Goal: Task Accomplishment & Management: Manage account settings

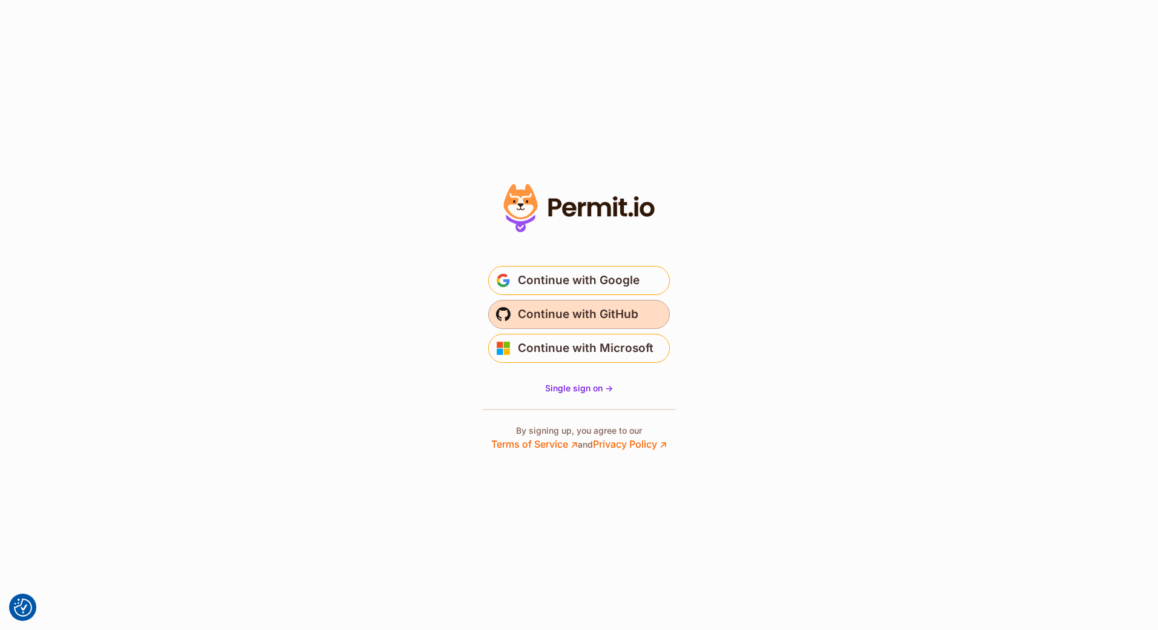
click at [560, 326] on button "Continue with GitHub" at bounding box center [579, 314] width 182 height 29
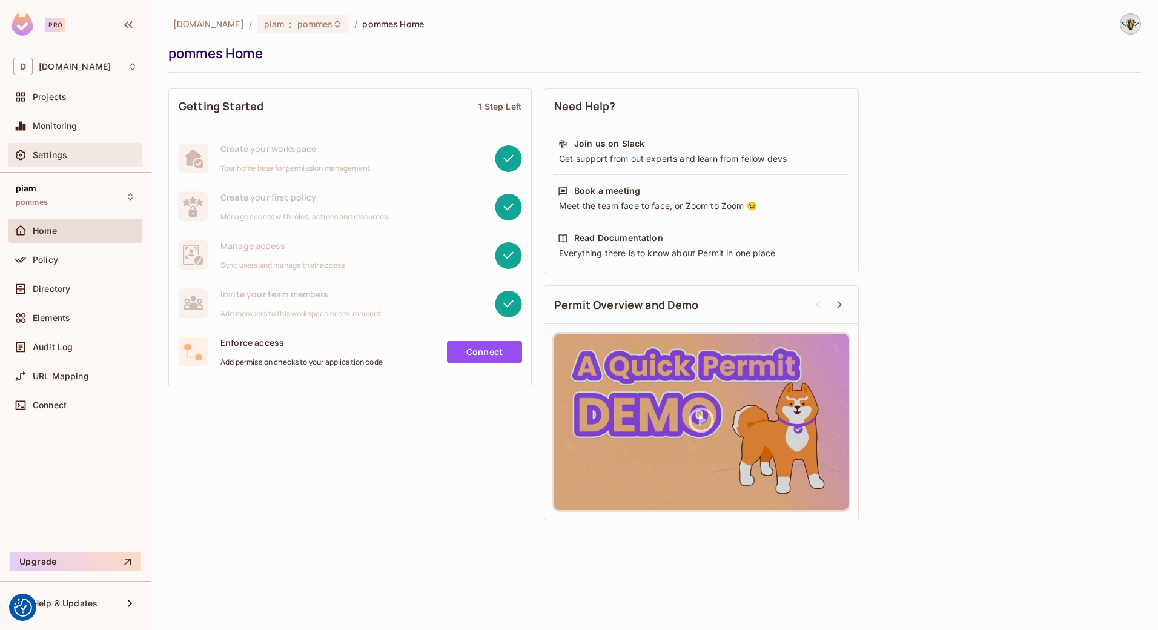
click at [51, 150] on span "Settings" at bounding box center [50, 155] width 35 height 10
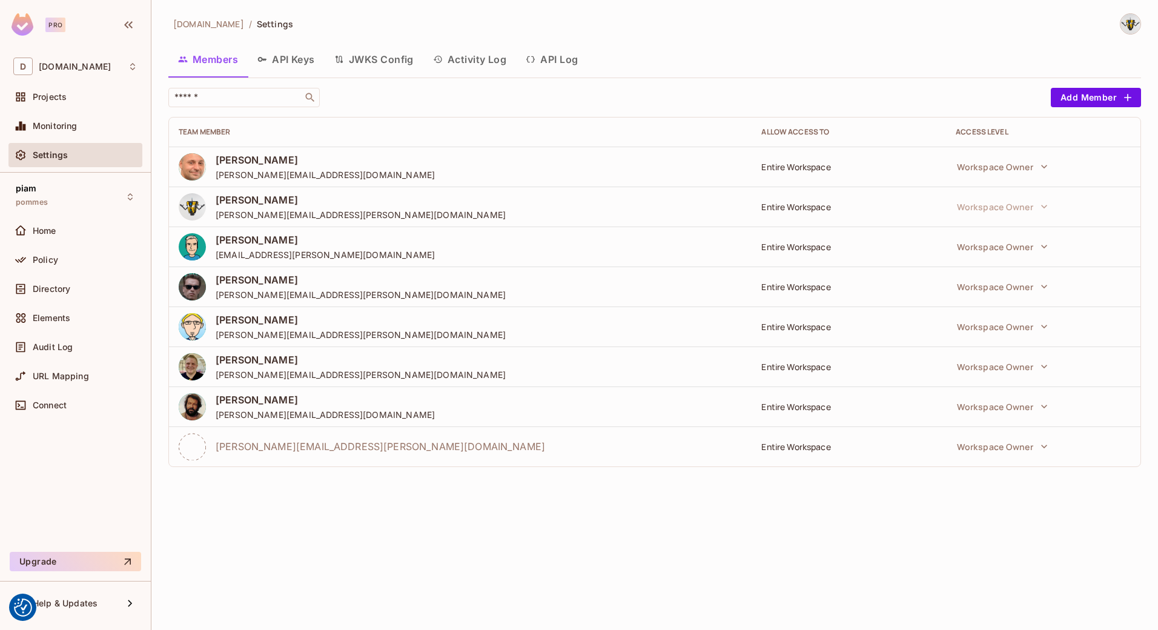
click at [291, 63] on button "API Keys" at bounding box center [286, 59] width 77 height 30
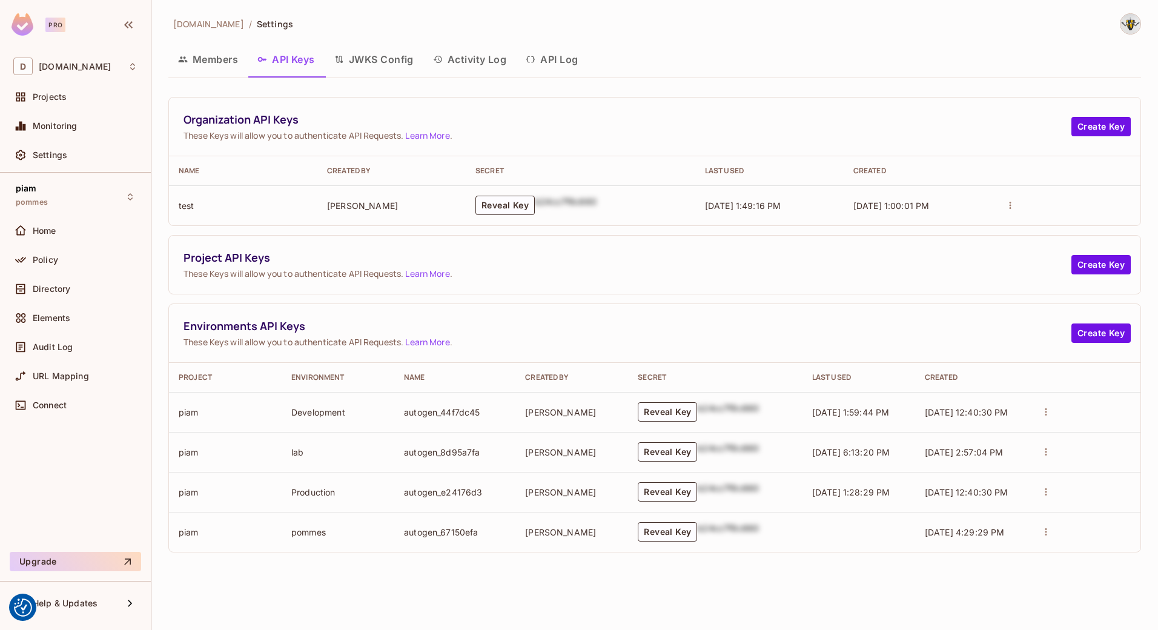
click at [248, 88] on div "Organization API Keys These Keys will allow you to authenticate API Requests. L…" at bounding box center [654, 320] width 973 height 465
click at [225, 75] on div "Members API Keys JWKS Config Activity Log API Log" at bounding box center [654, 60] width 973 height 33
click at [221, 56] on button "Members" at bounding box center [207, 59] width 79 height 30
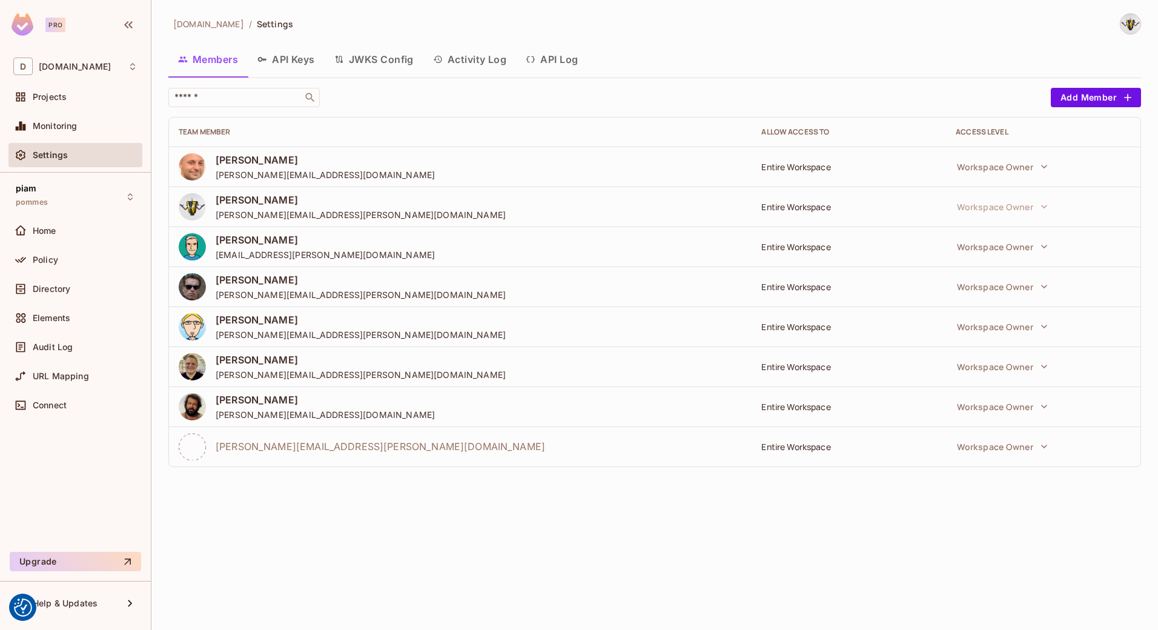
click at [425, 90] on div "​" at bounding box center [606, 97] width 877 height 19
click at [91, 66] on div "D [DOMAIN_NAME]" at bounding box center [75, 67] width 124 height 18
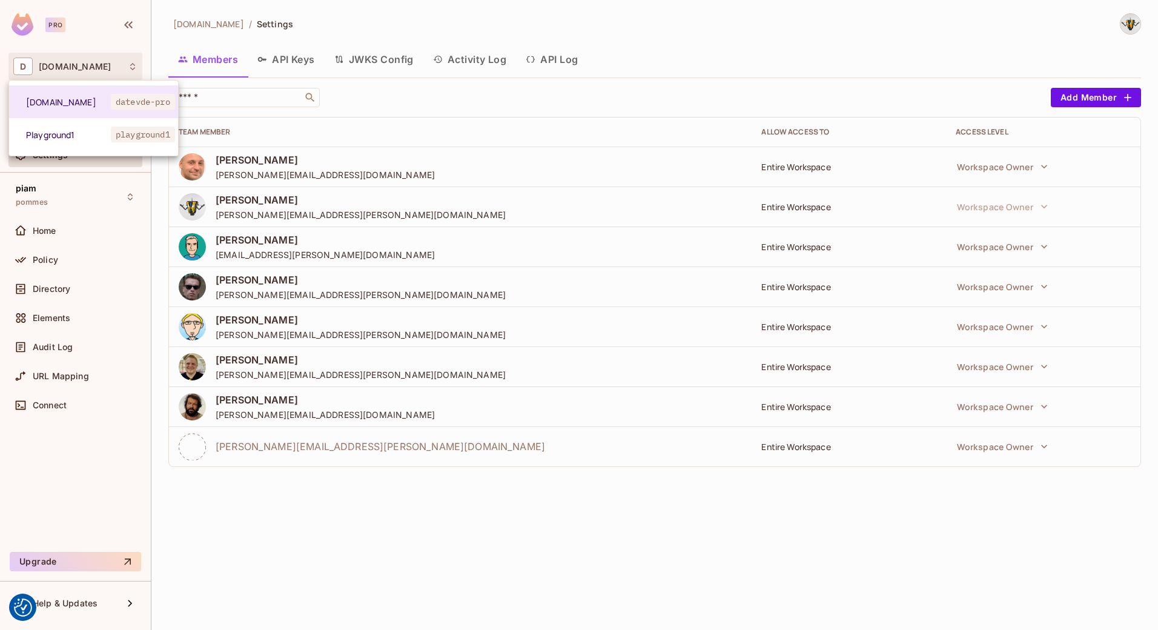
click at [363, 85] on div at bounding box center [579, 315] width 1158 height 630
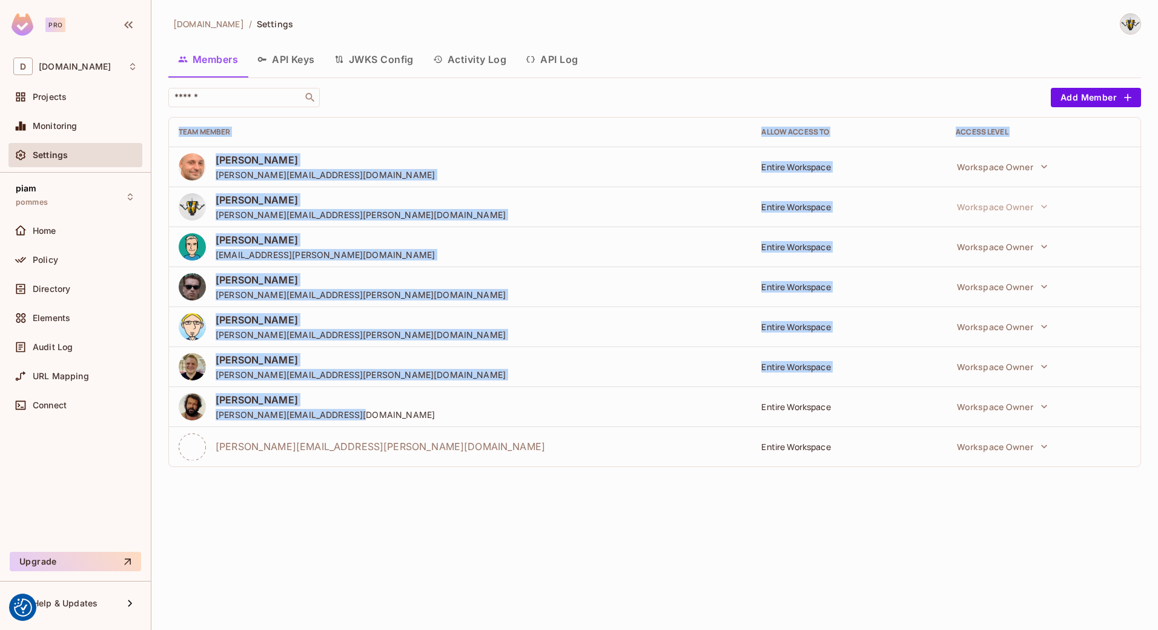
drag, startPoint x: 176, startPoint y: 140, endPoint x: 709, endPoint y: 423, distance: 604.4
click at [709, 423] on table "Team Member Allow Access to Access Level [PERSON_NAME] [PERSON_NAME][EMAIL_ADDR…" at bounding box center [655, 292] width 972 height 349
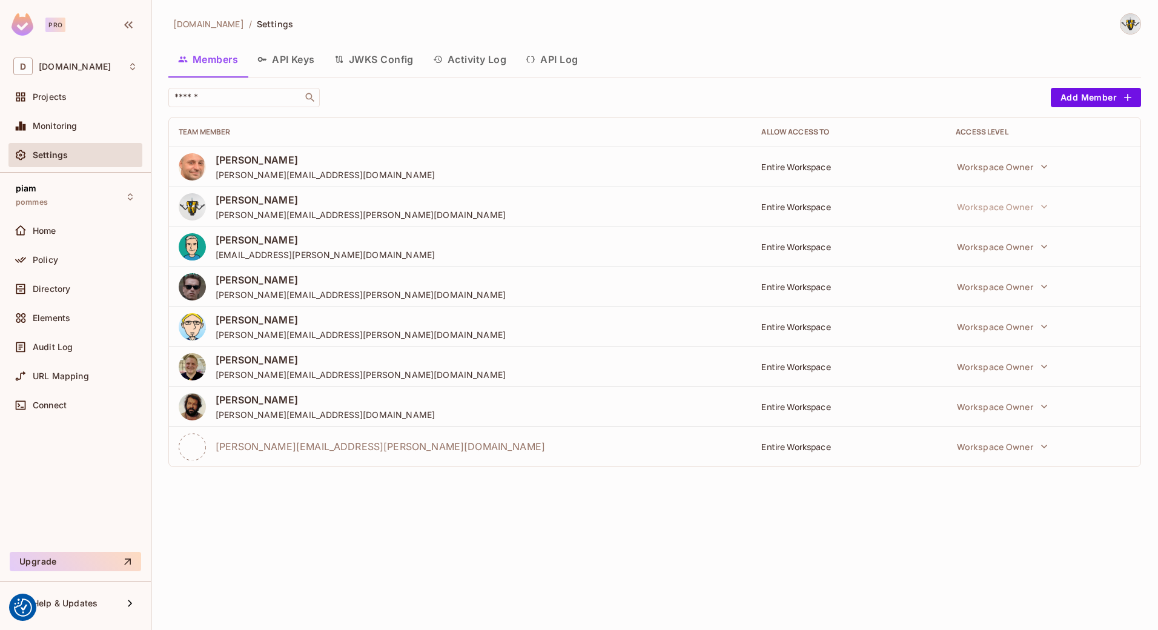
drag, startPoint x: 709, startPoint y: 423, endPoint x: 708, endPoint y: 536, distance: 112.7
click at [708, 536] on div "[DOMAIN_NAME] / Settings Members API Keys JWKS Config Activity Log API Log ​ Ad…" at bounding box center [654, 315] width 1007 height 630
click at [42, 198] on span "pommes" at bounding box center [32, 203] width 32 height 10
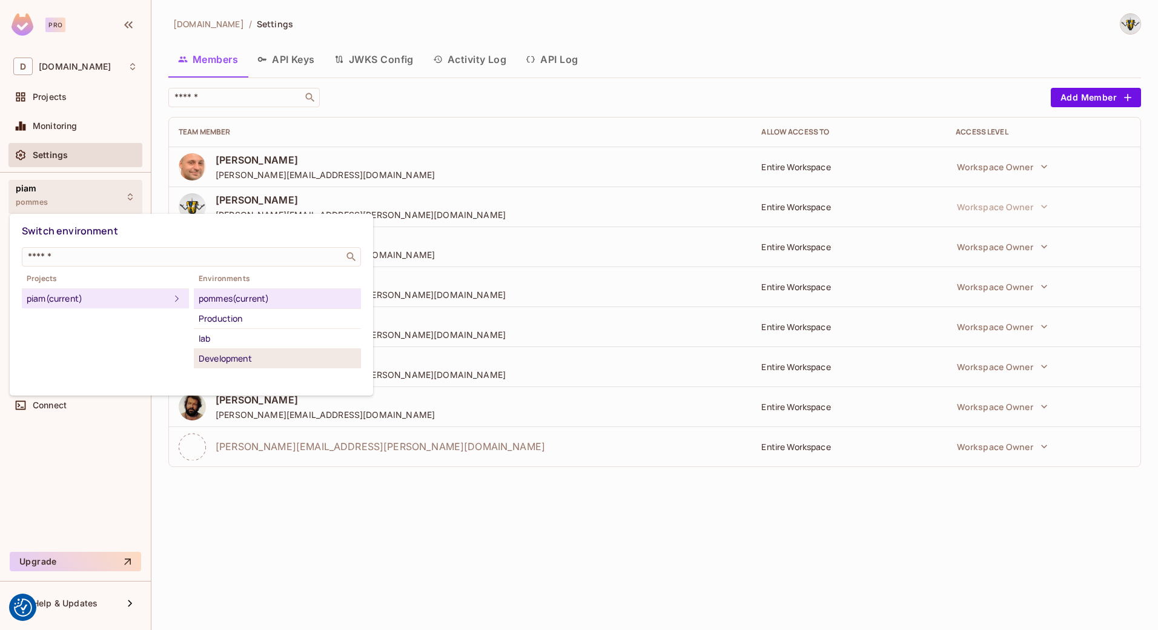
click at [250, 355] on div "Development" at bounding box center [278, 358] width 158 height 15
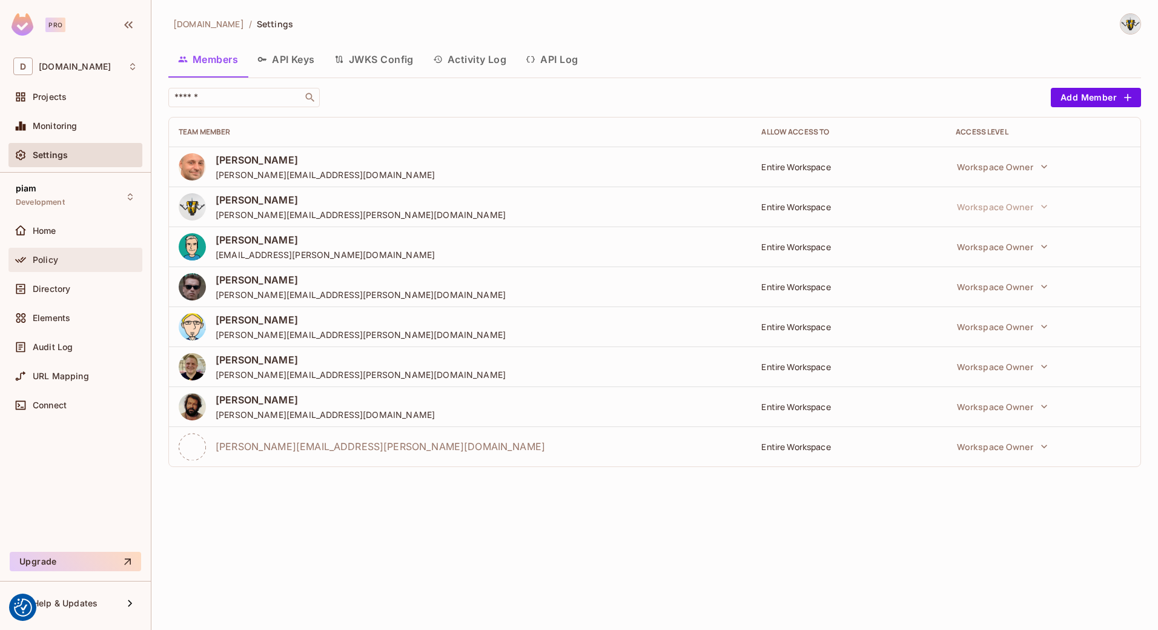
click at [41, 257] on span "Policy" at bounding box center [45, 260] width 25 height 10
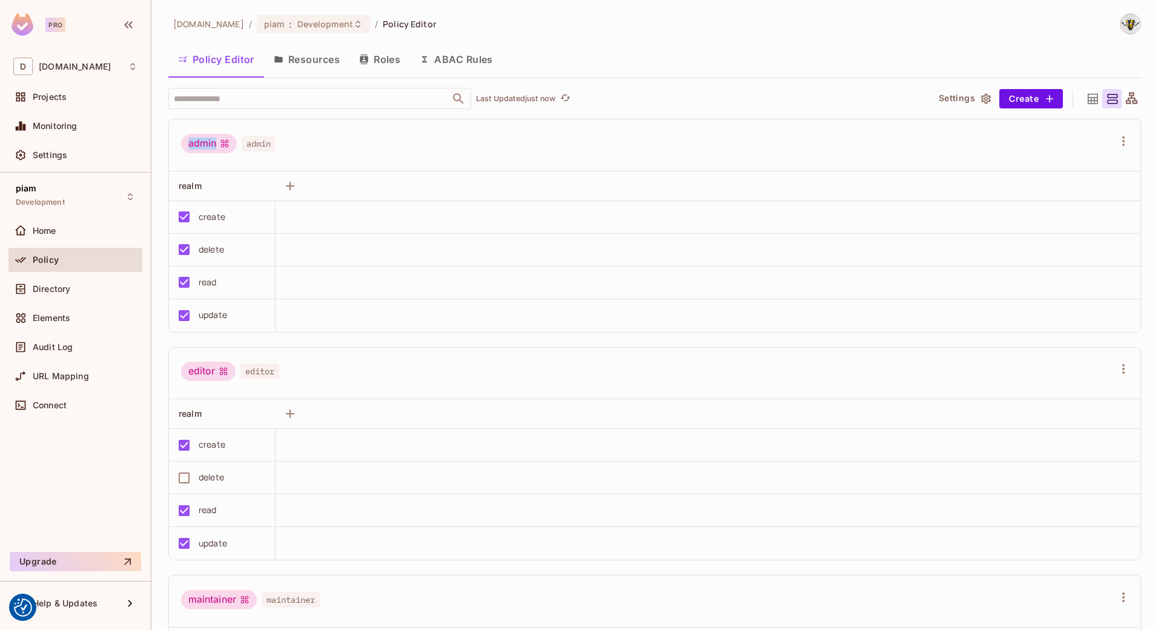
drag, startPoint x: 185, startPoint y: 142, endPoint x: 244, endPoint y: 141, distance: 58.8
click at [244, 141] on div "admin admin" at bounding box center [228, 145] width 95 height 23
drag, startPoint x: 244, startPoint y: 141, endPoint x: 385, endPoint y: 145, distance: 141.2
click at [385, 145] on div "admin admin" at bounding box center [647, 145] width 933 height 23
click at [300, 60] on button "Resources" at bounding box center [306, 59] width 85 height 30
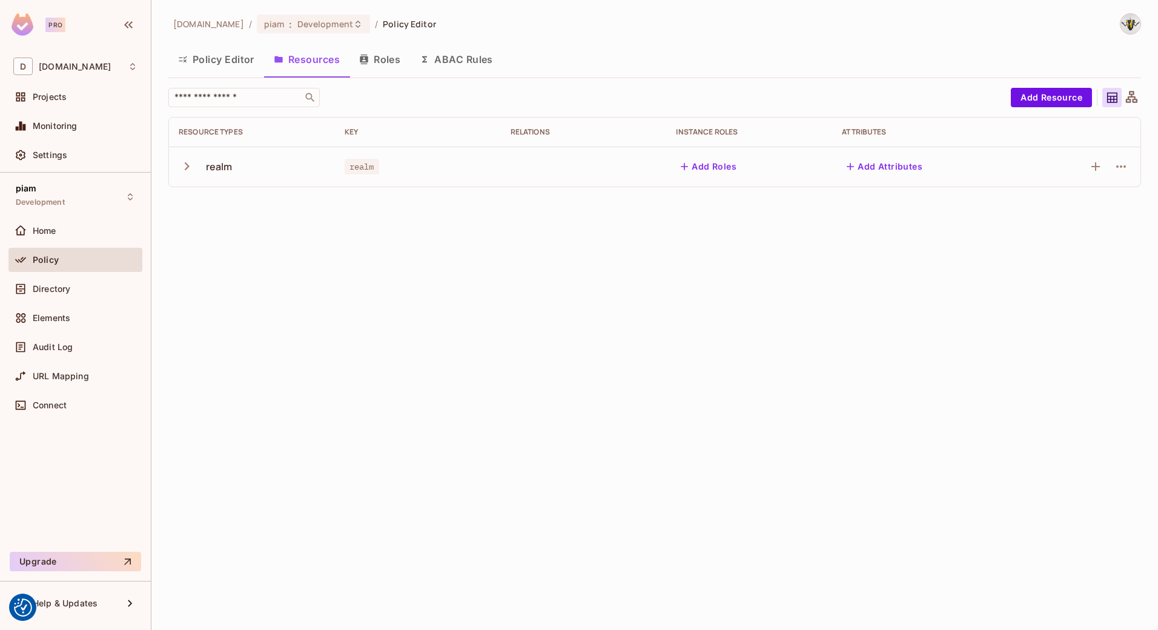
click at [185, 170] on icon "button" at bounding box center [187, 166] width 16 height 16
drag, startPoint x: 196, startPoint y: 208, endPoint x: 548, endPoint y: 333, distance: 373.5
click at [548, 333] on tbody "realm realm Add Roles Add Attributes read create update delete" at bounding box center [655, 247] width 972 height 200
drag, startPoint x: 548, startPoint y: 333, endPoint x: 356, endPoint y: 340, distance: 191.6
click at [356, 340] on td at bounding box center [418, 327] width 166 height 40
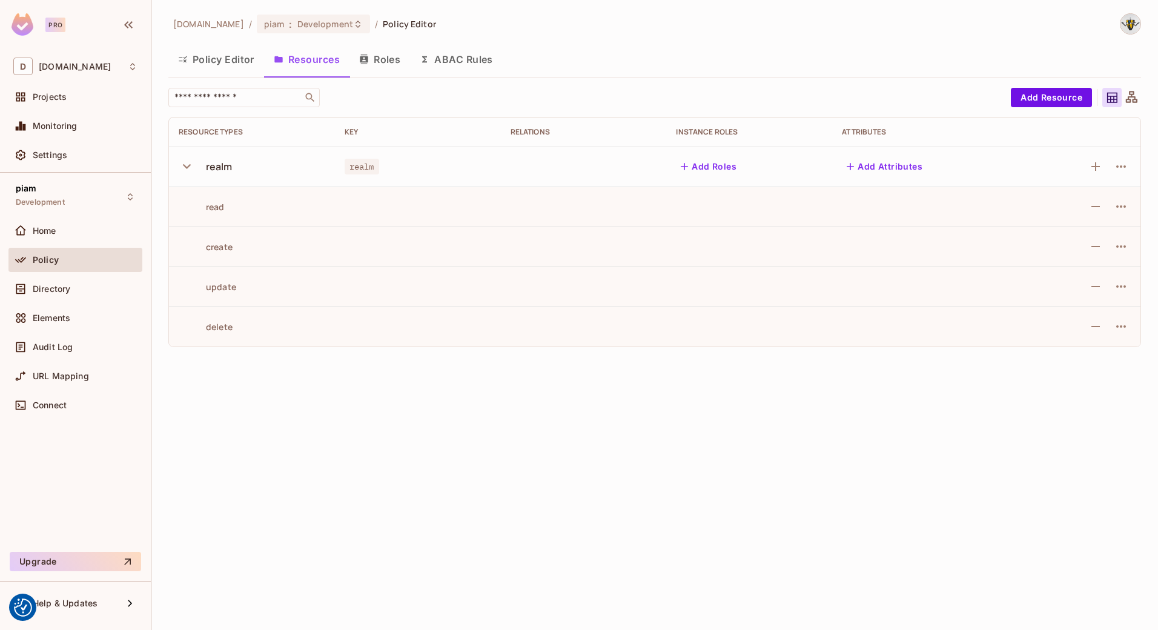
drag, startPoint x: 216, startPoint y: 227, endPoint x: 244, endPoint y: 217, distance: 30.1
click at [246, 216] on td "read" at bounding box center [252, 207] width 166 height 40
drag, startPoint x: 204, startPoint y: 205, endPoint x: 255, endPoint y: 310, distance: 116.8
click at [255, 310] on tbody "realm realm Add Roles Add Attributes read create update delete" at bounding box center [655, 247] width 972 height 200
drag, startPoint x: 255, startPoint y: 310, endPoint x: 264, endPoint y: 340, distance: 31.5
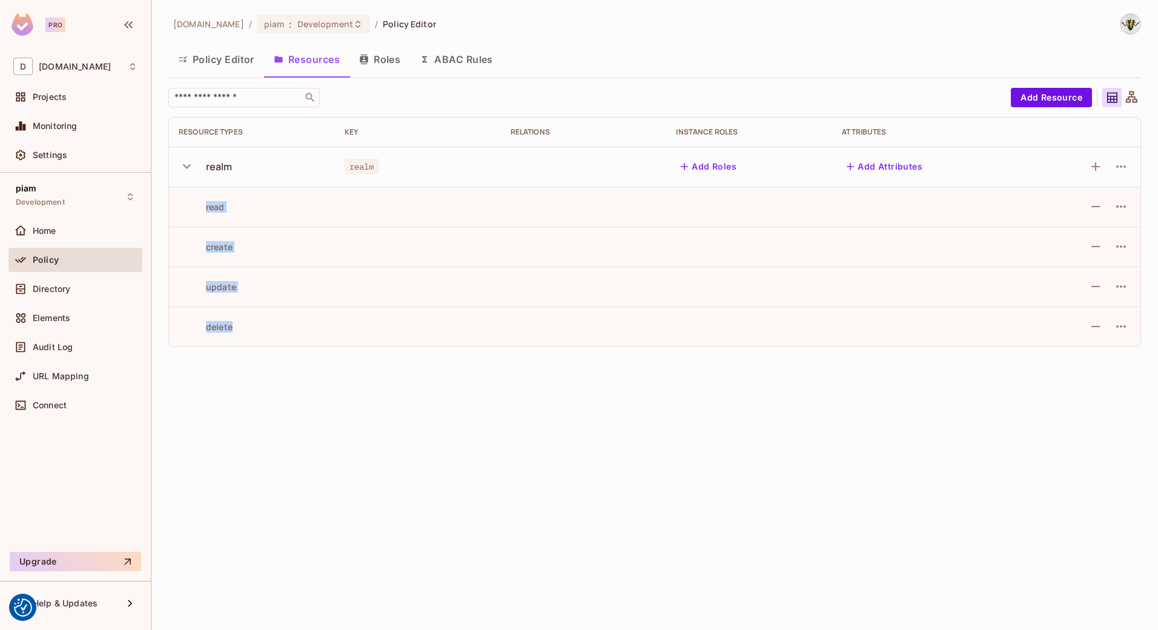
click at [264, 340] on td "delete" at bounding box center [252, 327] width 166 height 40
drag, startPoint x: 201, startPoint y: 203, endPoint x: 279, endPoint y: 328, distance: 147.4
click at [279, 328] on tbody "realm realm Add Roles Add Attributes read create update delete" at bounding box center [655, 247] width 972 height 200
drag, startPoint x: 279, startPoint y: 328, endPoint x: 287, endPoint y: 392, distance: 64.1
click at [287, 394] on div "[DOMAIN_NAME] / piam : Development / Policy Editor Policy Editor Resources Role…" at bounding box center [654, 315] width 1007 height 630
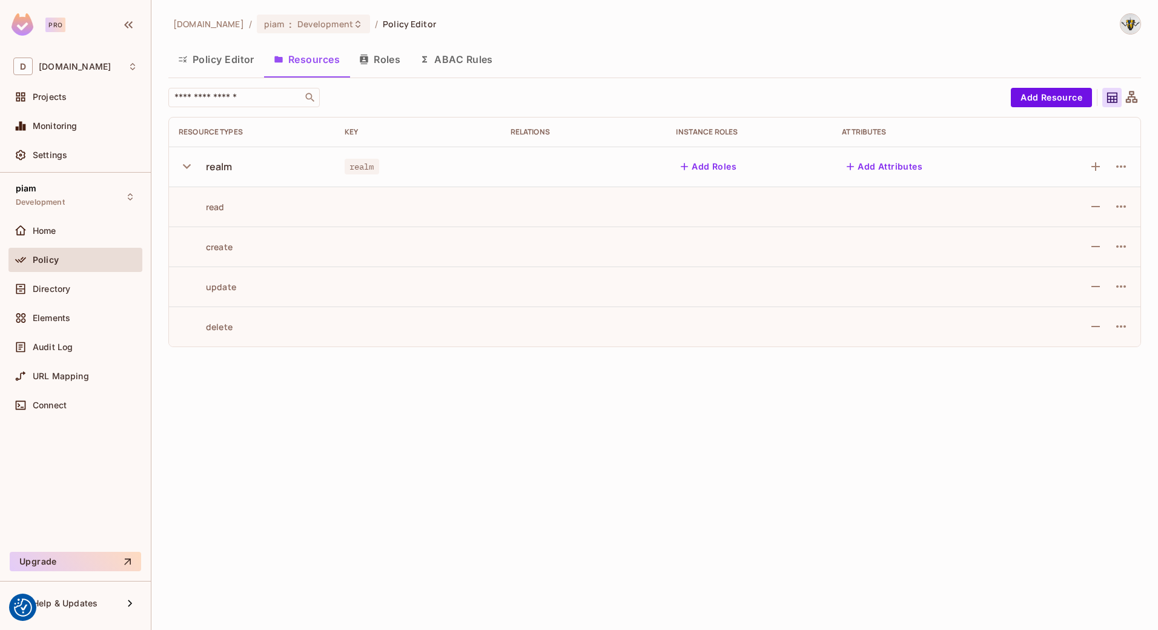
click at [379, 58] on button "Roles" at bounding box center [380, 59] width 61 height 30
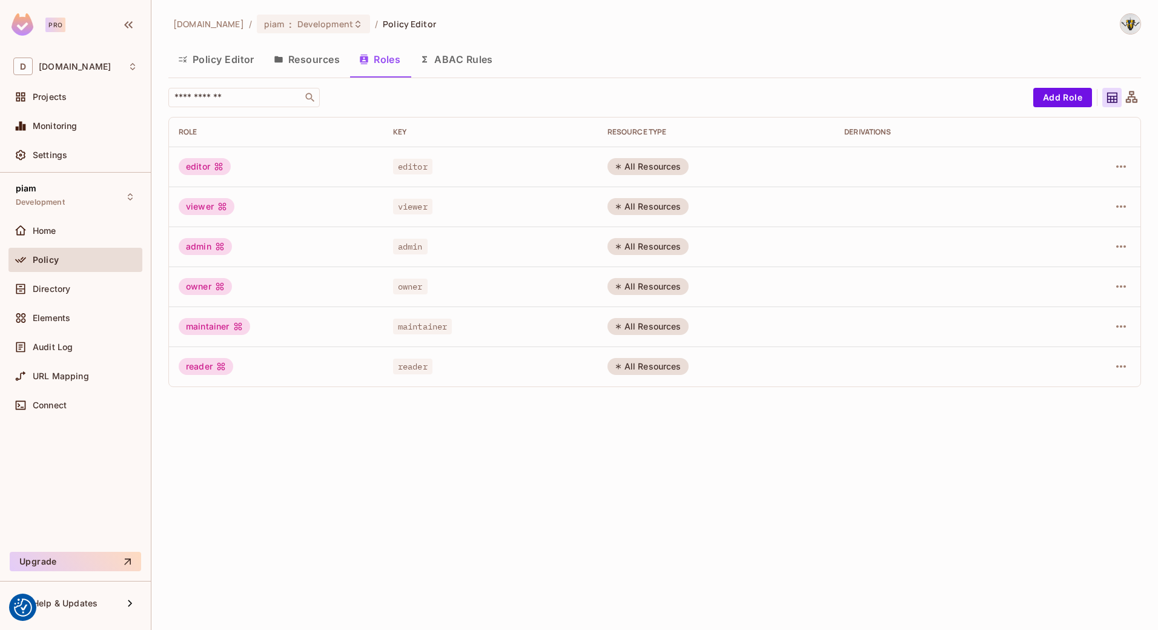
click at [196, 170] on div "editor" at bounding box center [205, 166] width 52 height 17
click at [1127, 163] on icon "button" at bounding box center [1121, 166] width 15 height 15
click at [1101, 194] on li "Edit Role" at bounding box center [1068, 194] width 107 height 27
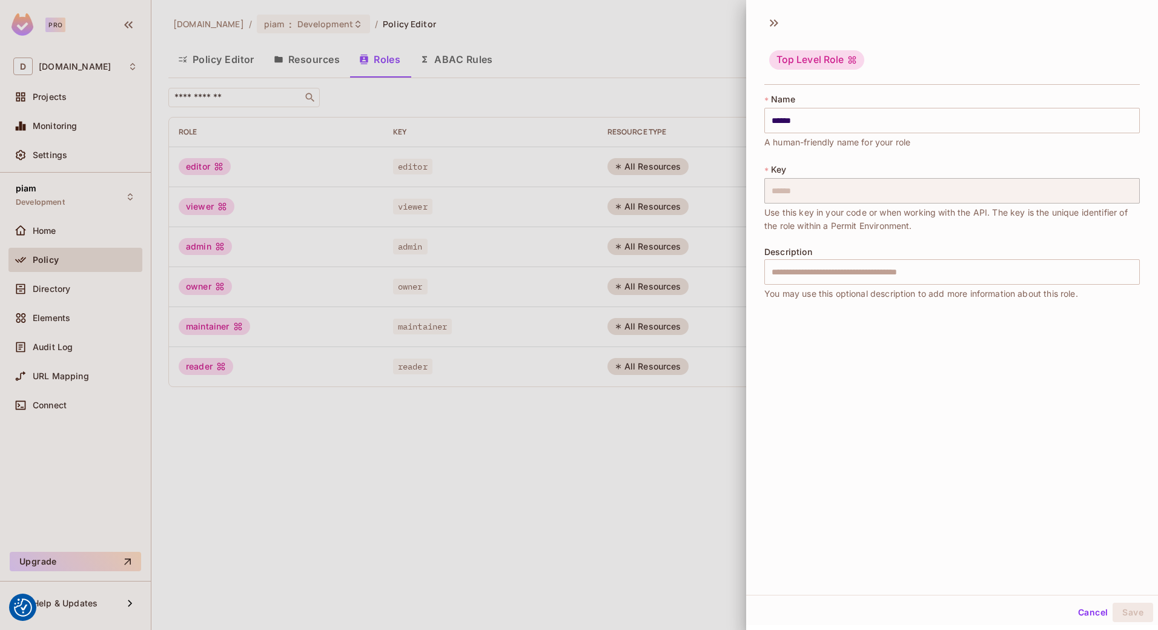
click at [1076, 608] on button "Cancel" at bounding box center [1093, 612] width 39 height 19
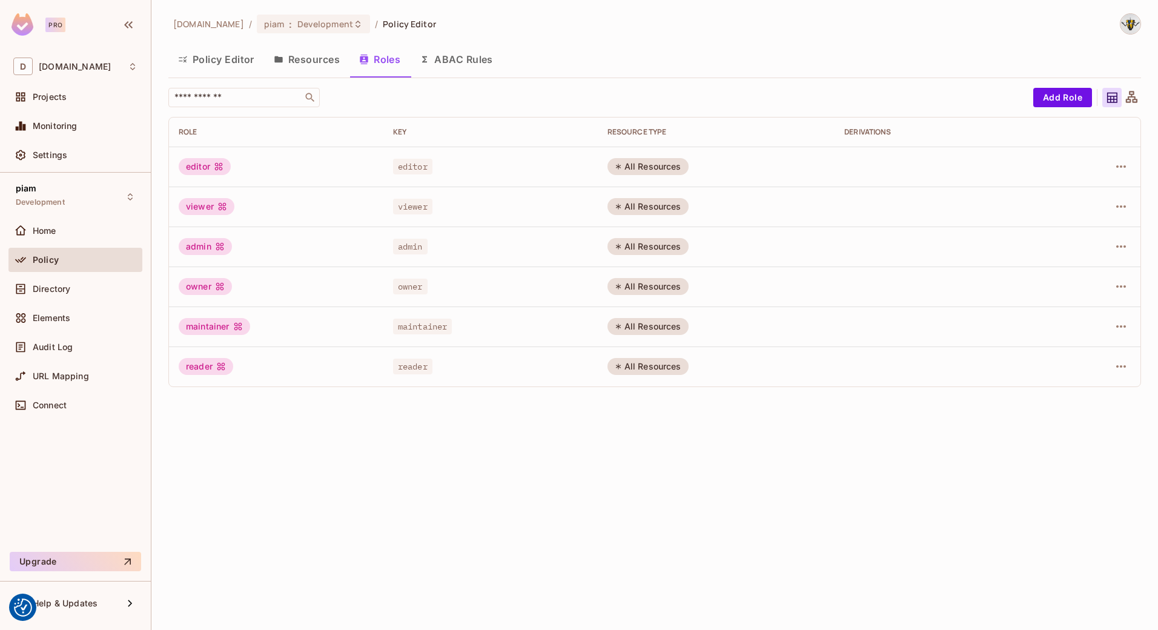
click at [223, 64] on button "Policy Editor" at bounding box center [216, 59] width 96 height 30
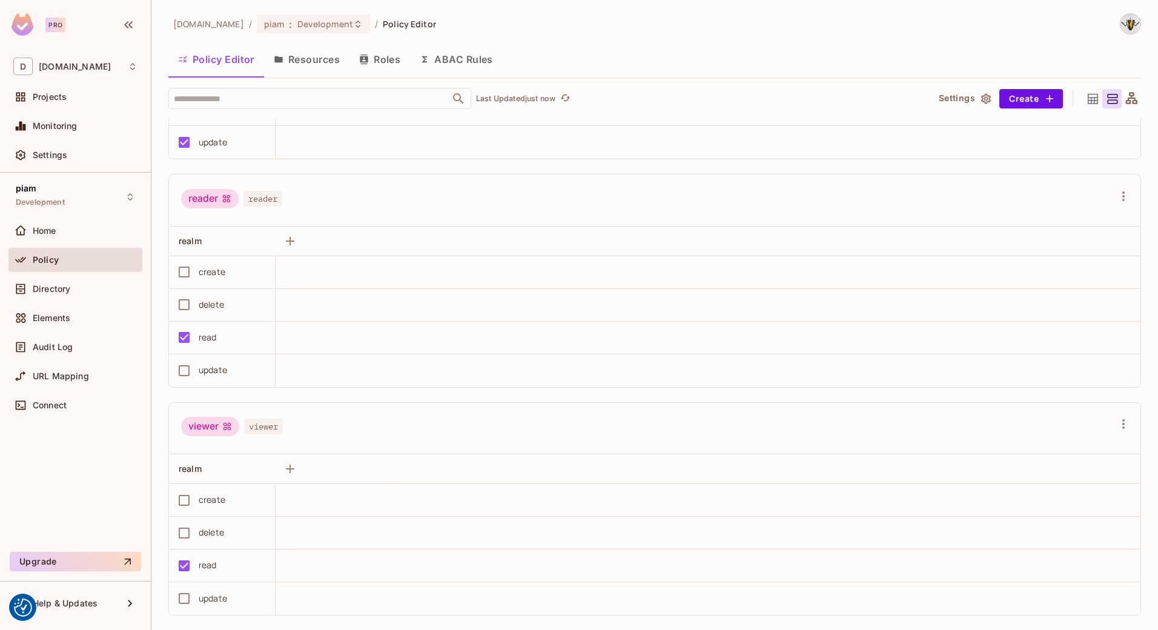
scroll to position [872, 0]
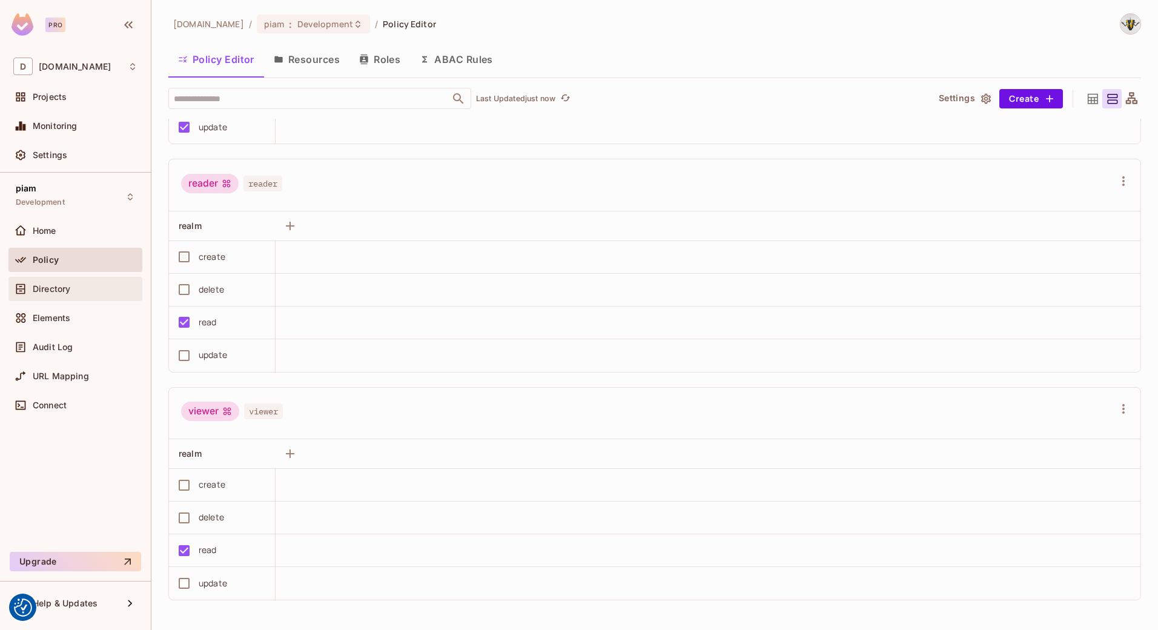
click at [98, 292] on div "Directory" at bounding box center [85, 289] width 105 height 10
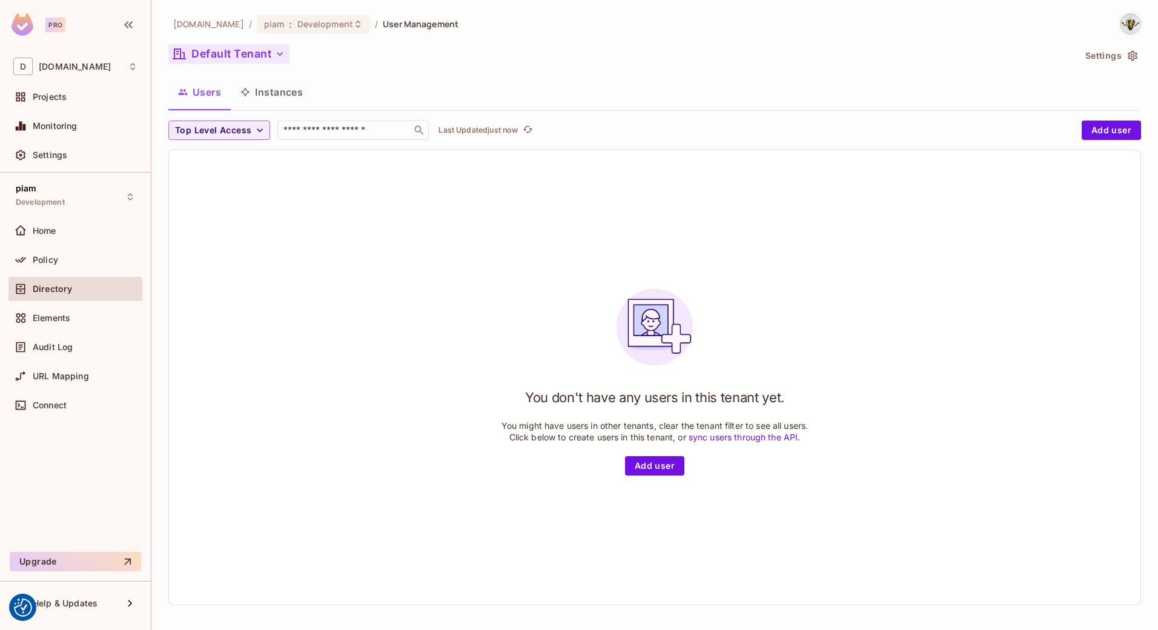
click at [227, 50] on button "Default Tenant" at bounding box center [228, 53] width 121 height 19
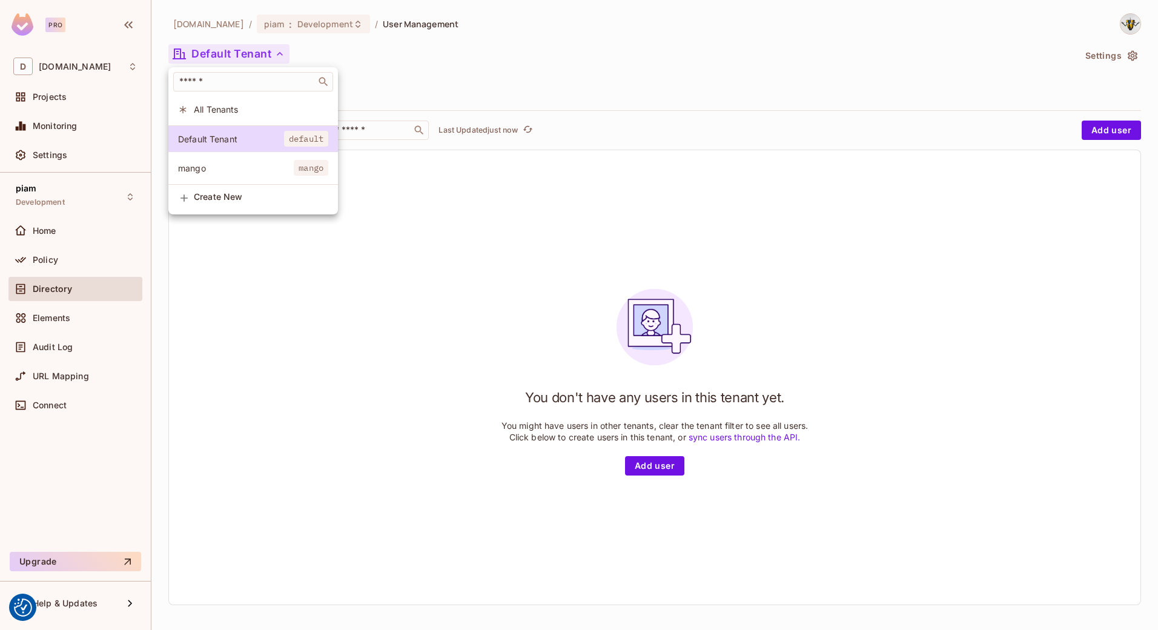
click at [200, 168] on span "mango" at bounding box center [236, 168] width 116 height 12
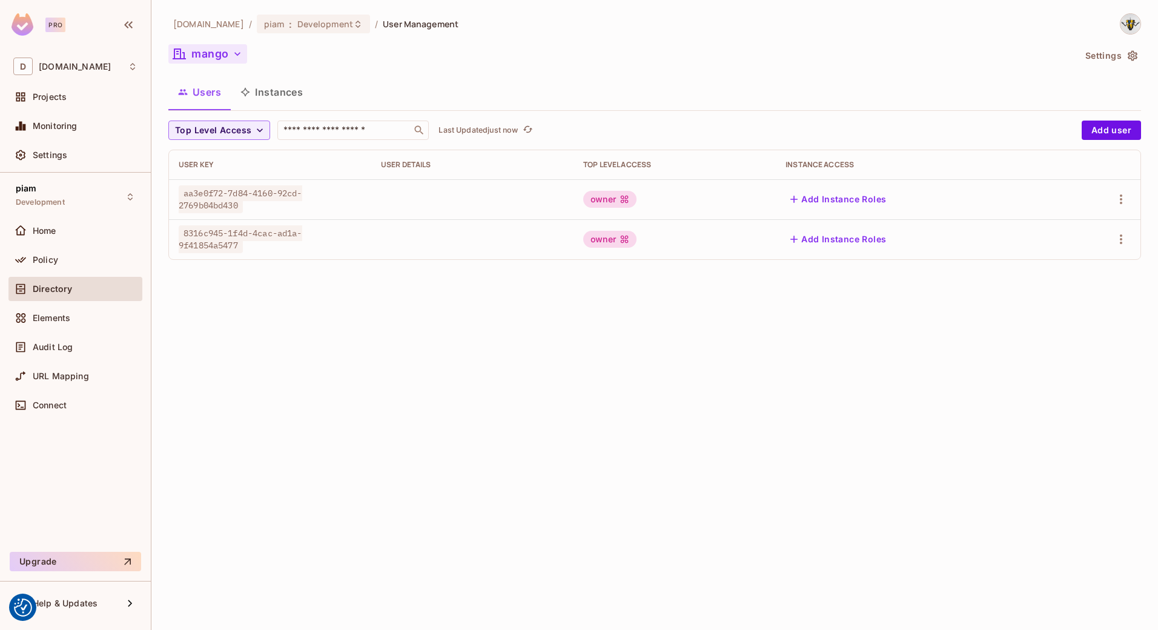
click at [206, 58] on button "mango" at bounding box center [207, 53] width 79 height 19
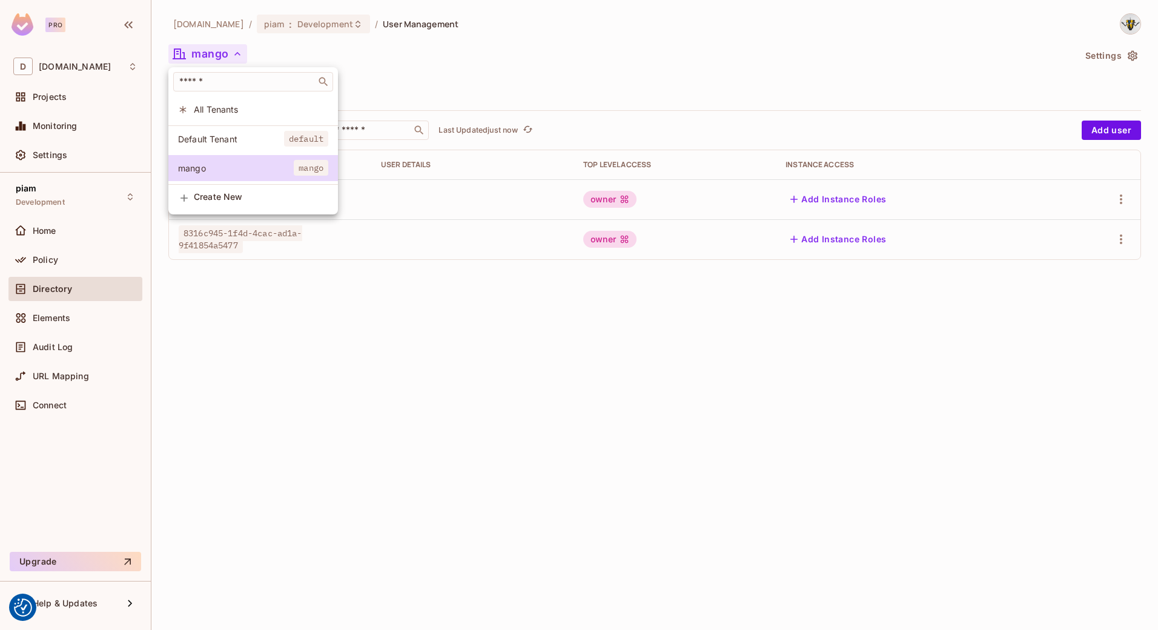
click at [304, 324] on div at bounding box center [579, 315] width 1158 height 630
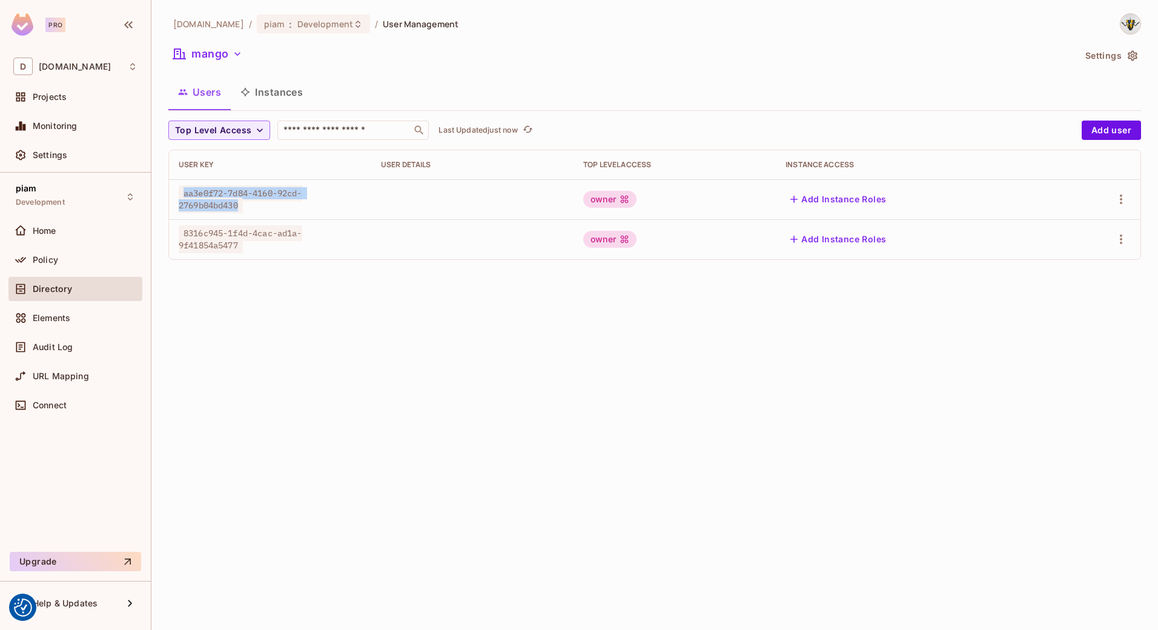
drag, startPoint x: 181, startPoint y: 193, endPoint x: 249, endPoint y: 208, distance: 69.4
click at [249, 208] on div "aa3e0f72-7d84-4160-92cd-2769b04bd430" at bounding box center [270, 199] width 183 height 24
drag, startPoint x: 249, startPoint y: 208, endPoint x: 258, endPoint y: 243, distance: 36.3
click at [258, 243] on td "8316c945-1f4d-4cac-ad1a-9f41854a5477" at bounding box center [270, 239] width 202 height 40
drag, startPoint x: 258, startPoint y: 243, endPoint x: 251, endPoint y: 255, distance: 13.8
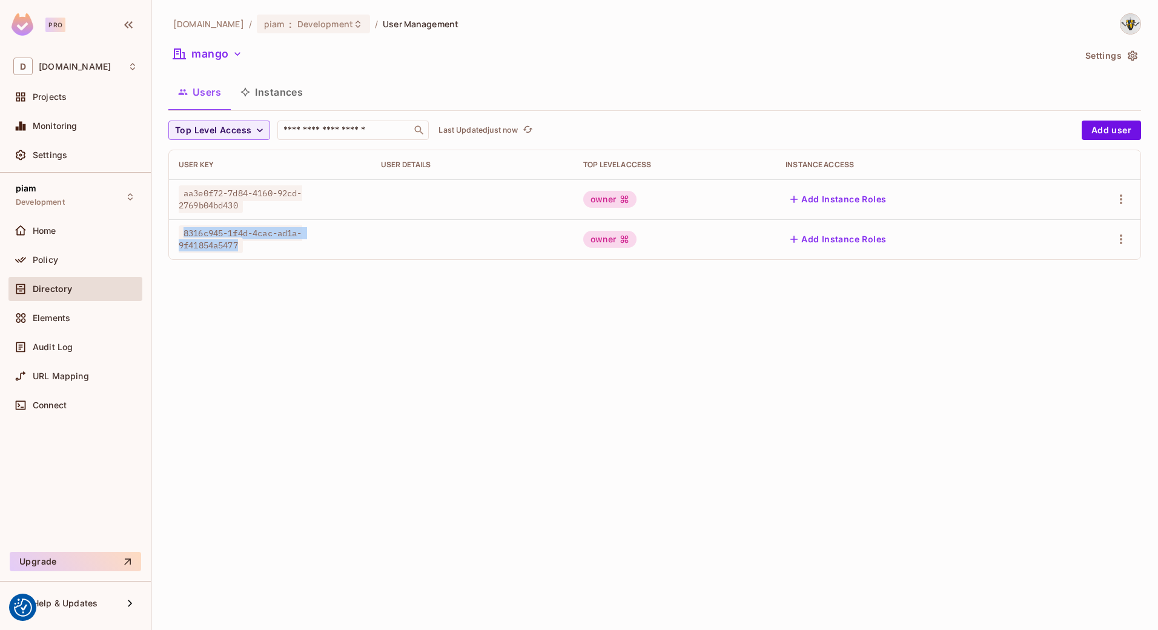
click at [251, 255] on td "8316c945-1f4d-4cac-ad1a-9f41854a5477" at bounding box center [270, 239] width 202 height 40
drag, startPoint x: 579, startPoint y: 167, endPoint x: 674, endPoint y: 165, distance: 95.1
click at [674, 165] on th "Top Level Access" at bounding box center [675, 164] width 202 height 29
drag, startPoint x: 674, startPoint y: 165, endPoint x: 654, endPoint y: 190, distance: 31.5
click at [669, 185] on td "owner" at bounding box center [675, 199] width 202 height 40
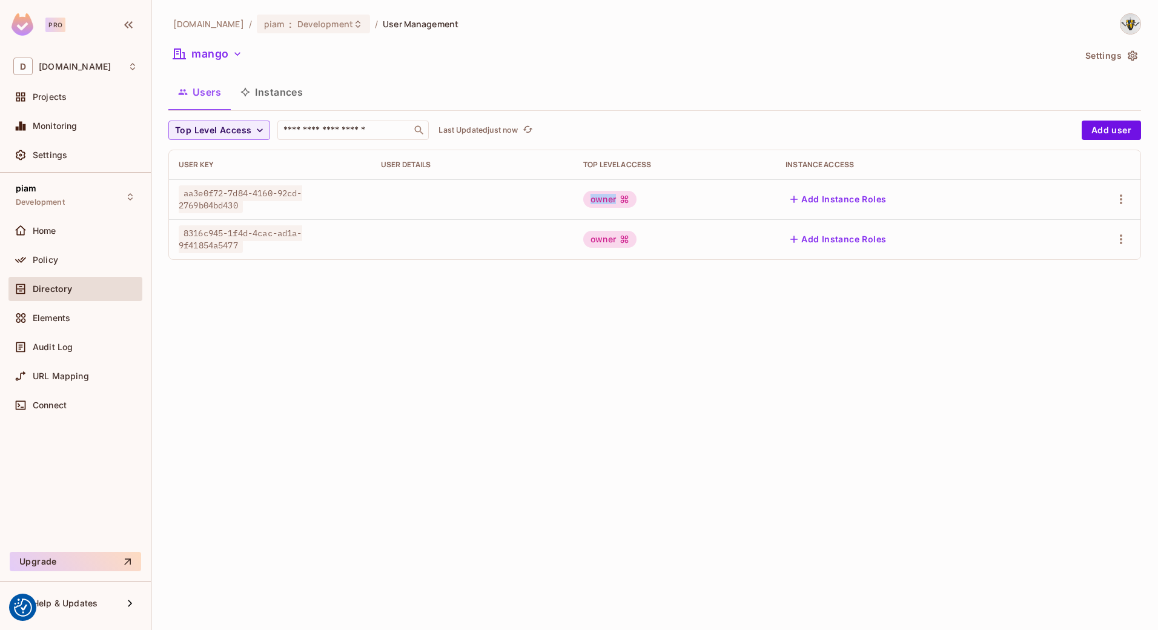
drag, startPoint x: 585, startPoint y: 204, endPoint x: 636, endPoint y: 204, distance: 50.3
click at [636, 204] on div "owner" at bounding box center [674, 199] width 183 height 17
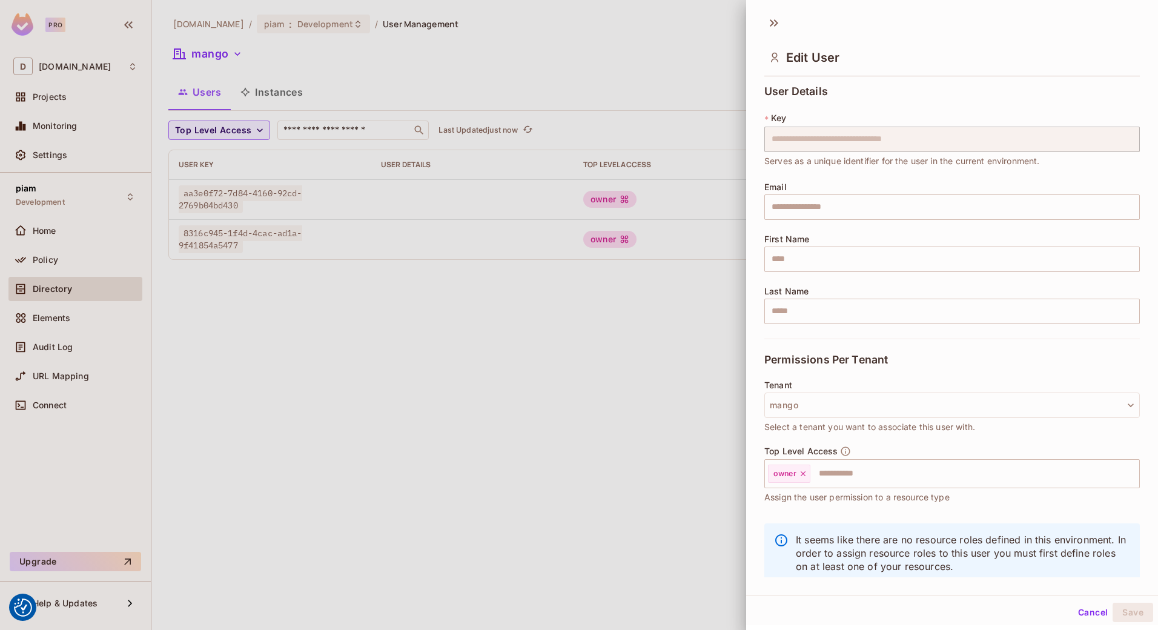
click at [556, 321] on div at bounding box center [579, 315] width 1158 height 630
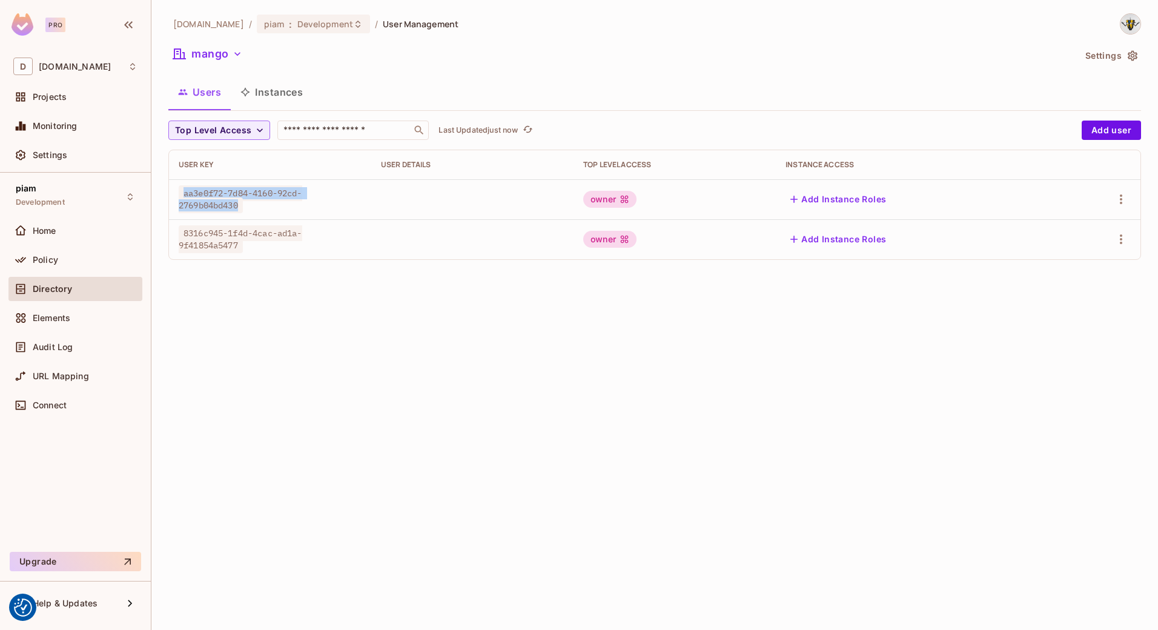
drag, startPoint x: 182, startPoint y: 196, endPoint x: 240, endPoint y: 202, distance: 57.9
click at [240, 202] on span "aa3e0f72-7d84-4160-92cd-2769b04bd430" at bounding box center [241, 199] width 124 height 28
click at [286, 351] on div "[DOMAIN_NAME] / piam : Development / User Management mango Settings Users Insta…" at bounding box center [654, 315] width 1007 height 630
click at [279, 95] on button "Instances" at bounding box center [272, 92] width 82 height 30
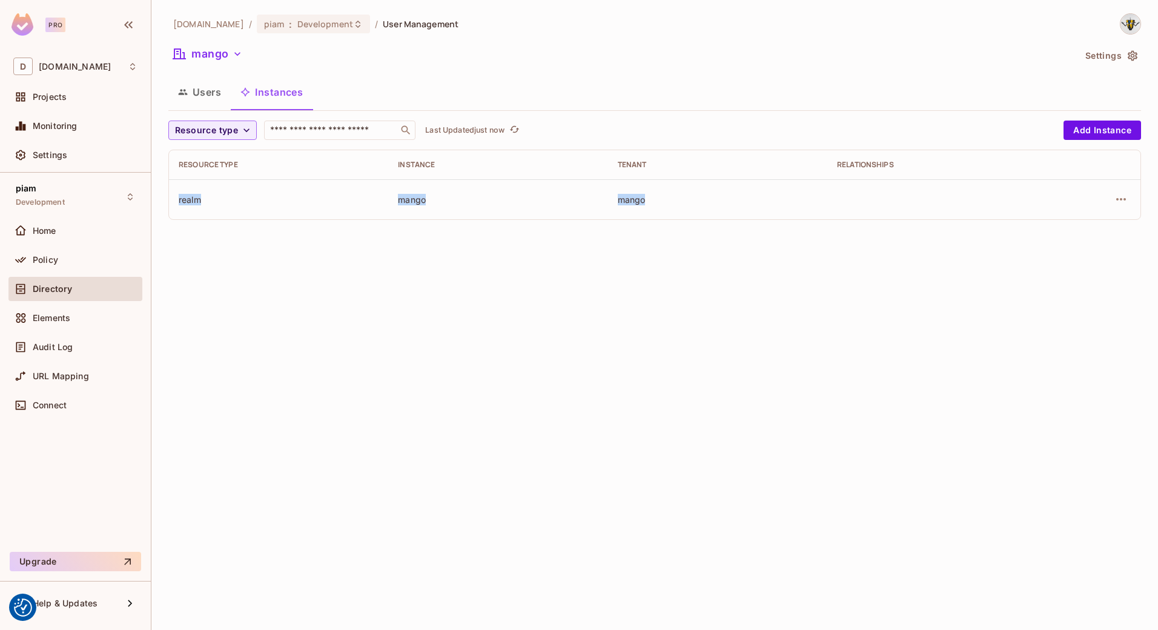
drag, startPoint x: 174, startPoint y: 204, endPoint x: 680, endPoint y: 213, distance: 506.6
click at [680, 213] on tr "realm mango mango" at bounding box center [655, 199] width 972 height 40
drag, startPoint x: 680, startPoint y: 213, endPoint x: 673, endPoint y: 232, distance: 20.1
click at [673, 232] on div "[DOMAIN_NAME] / piam : Development / User Management mango Settings Users Insta…" at bounding box center [654, 315] width 1007 height 630
click at [58, 258] on div "Policy" at bounding box center [85, 260] width 105 height 10
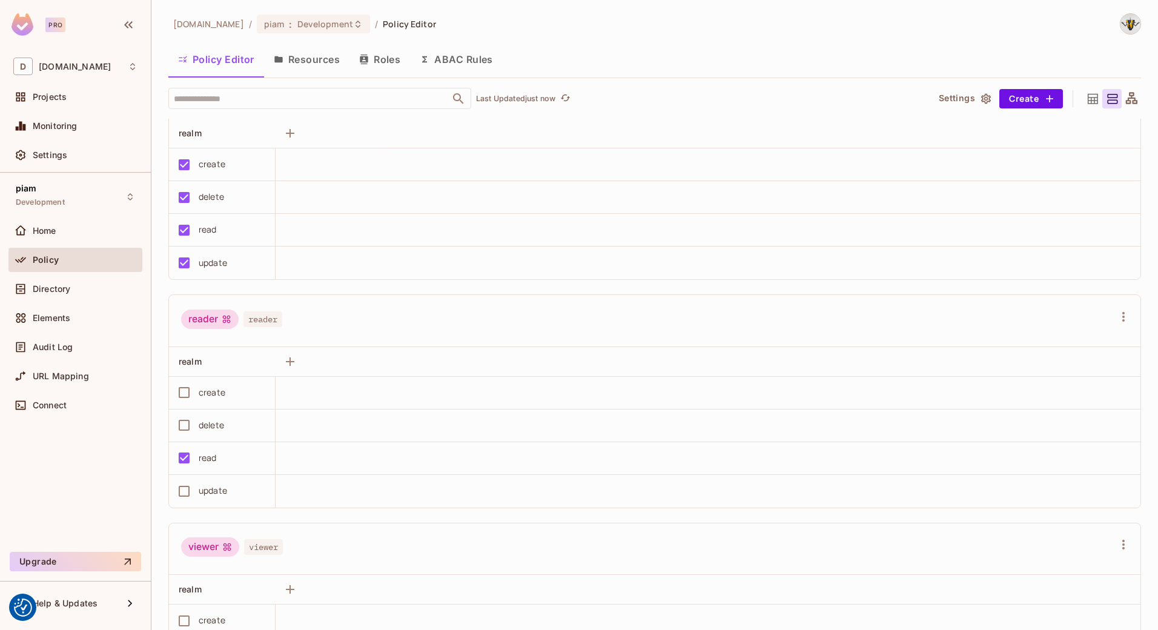
scroll to position [666, 0]
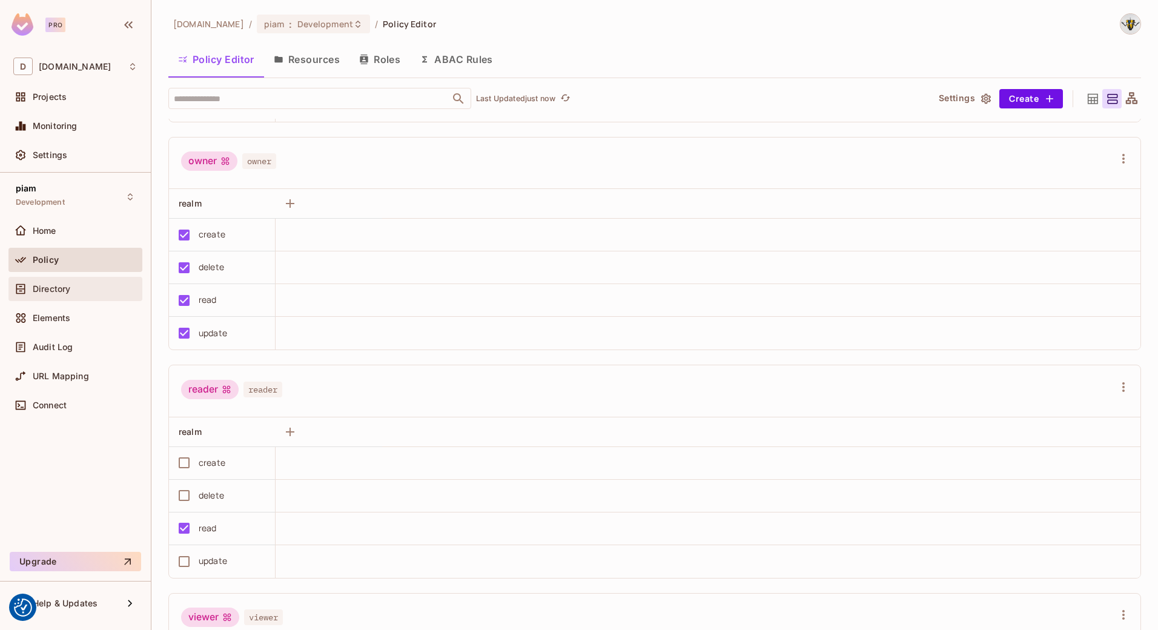
click at [90, 291] on div "Directory" at bounding box center [85, 289] width 105 height 10
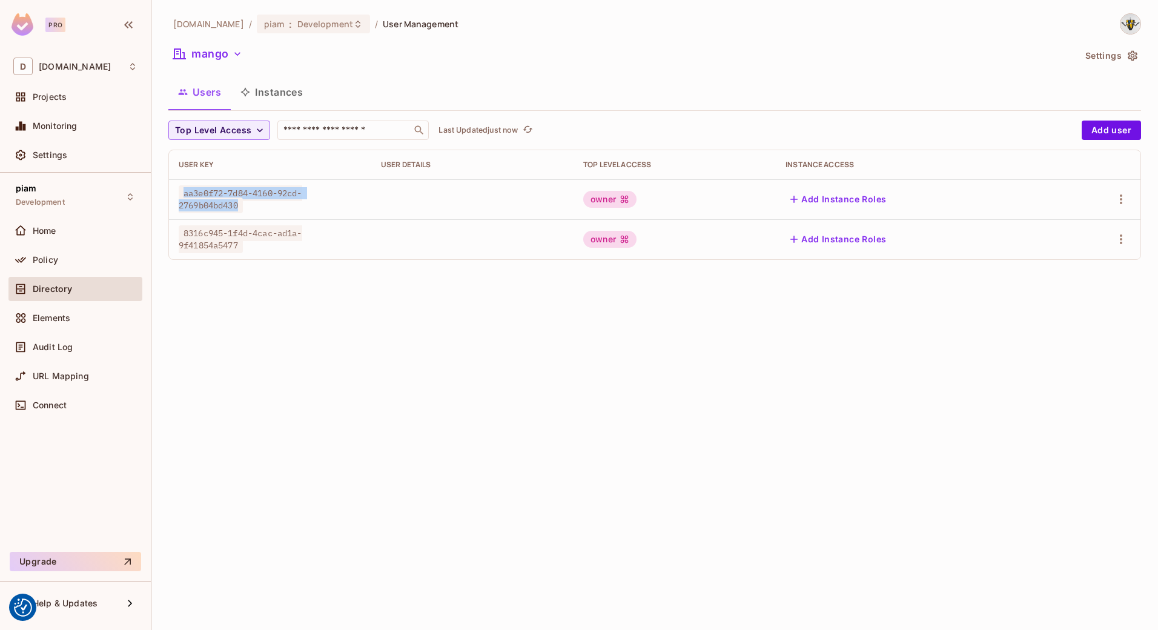
drag, startPoint x: 182, startPoint y: 194, endPoint x: 241, endPoint y: 217, distance: 63.1
click at [241, 217] on td "aa3e0f72-7d84-4160-92cd-2769b04bd430" at bounding box center [270, 199] width 202 height 40
drag, startPoint x: 241, startPoint y: 217, endPoint x: 357, endPoint y: 199, distance: 118.2
click at [357, 199] on div "aa3e0f72-7d84-4160-92cd-2769b04bd430" at bounding box center [270, 199] width 183 height 24
click at [279, 87] on button "Instances" at bounding box center [272, 92] width 82 height 30
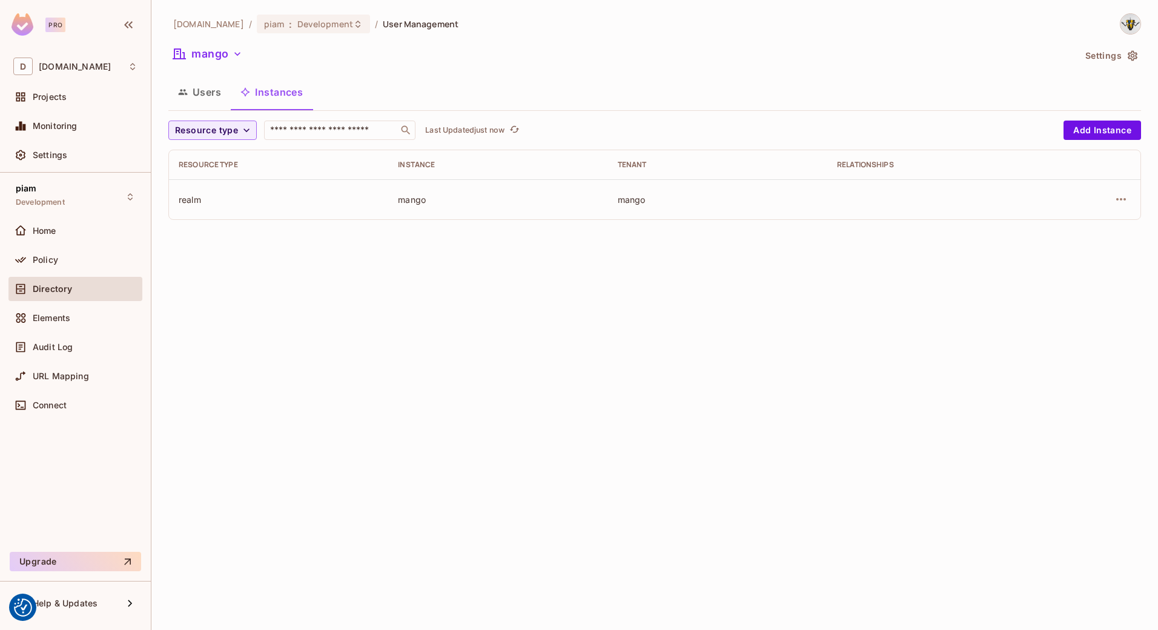
click at [184, 99] on button "Users" at bounding box center [199, 92] width 62 height 30
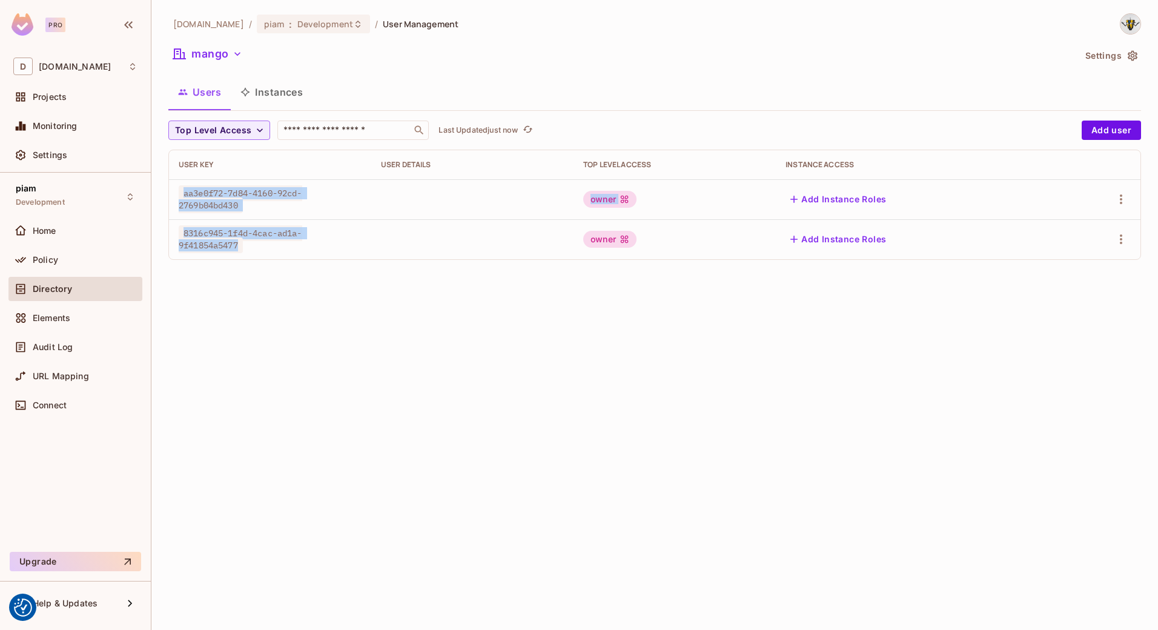
drag, startPoint x: 183, startPoint y: 194, endPoint x: 304, endPoint y: 240, distance: 129.1
click at [304, 240] on tbody "aa3e0f72-7d84-4160-92cd-2769b04bd430 owner Add Instance Roles 8316c945-1f4d-4ca…" at bounding box center [655, 219] width 972 height 80
drag, startPoint x: 304, startPoint y: 240, endPoint x: 317, endPoint y: 274, distance: 37.0
click at [317, 274] on div "[DOMAIN_NAME] / piam : Development / User Management mango Settings Users Insta…" at bounding box center [654, 315] width 1007 height 630
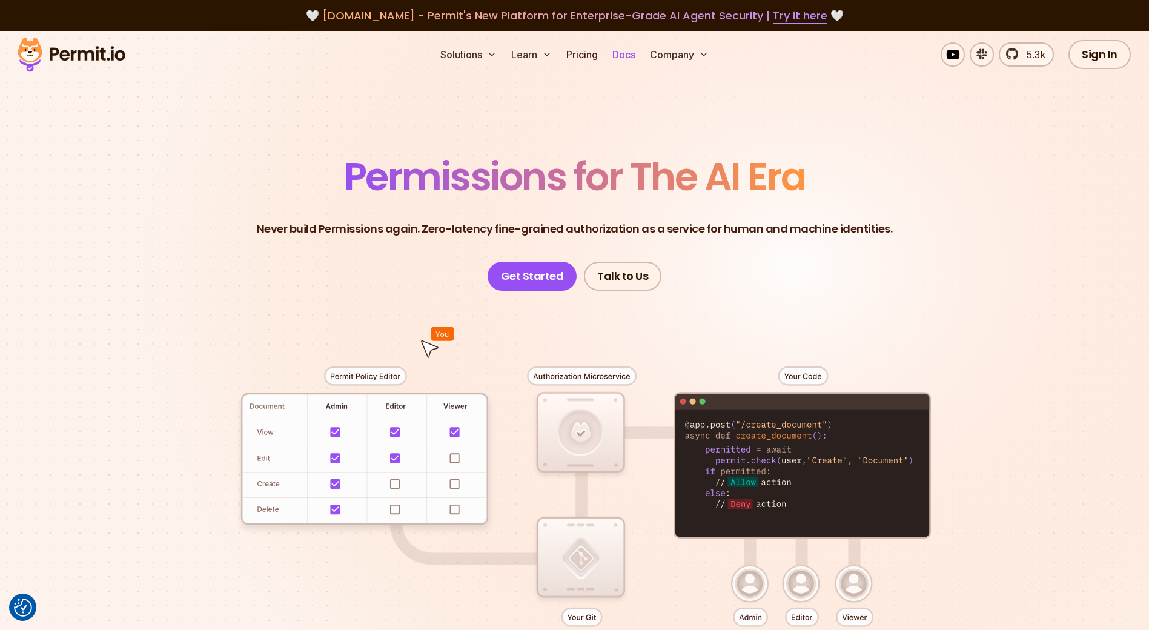
click at [629, 54] on link "Docs" at bounding box center [624, 54] width 33 height 24
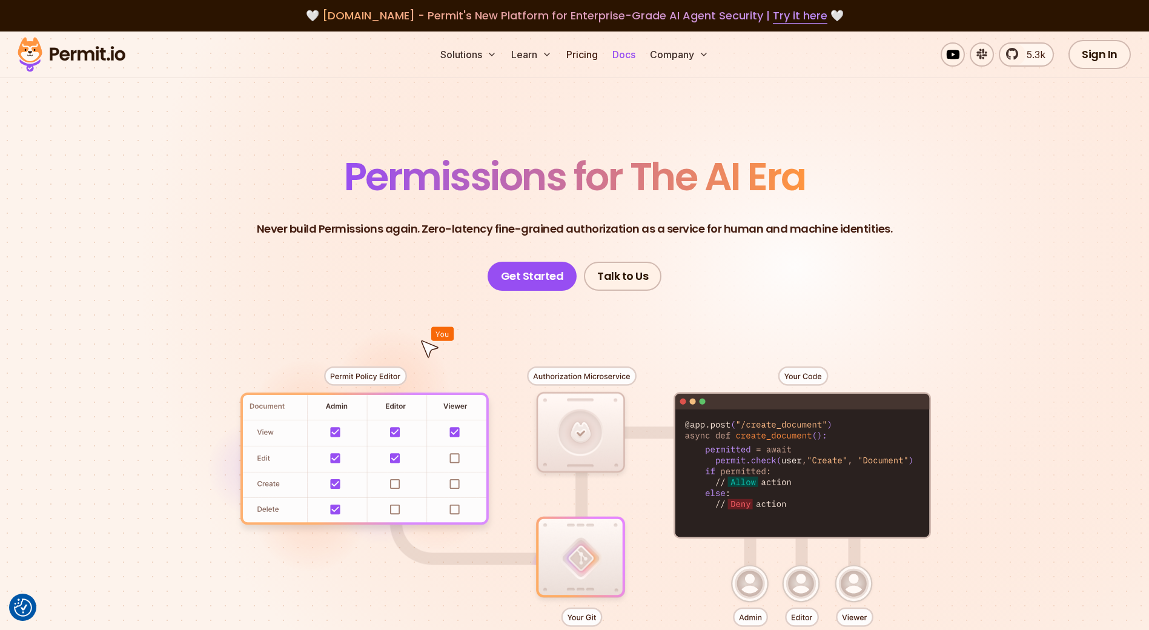
click at [623, 56] on link "Docs" at bounding box center [624, 54] width 33 height 24
